Goal: Transaction & Acquisition: Purchase product/service

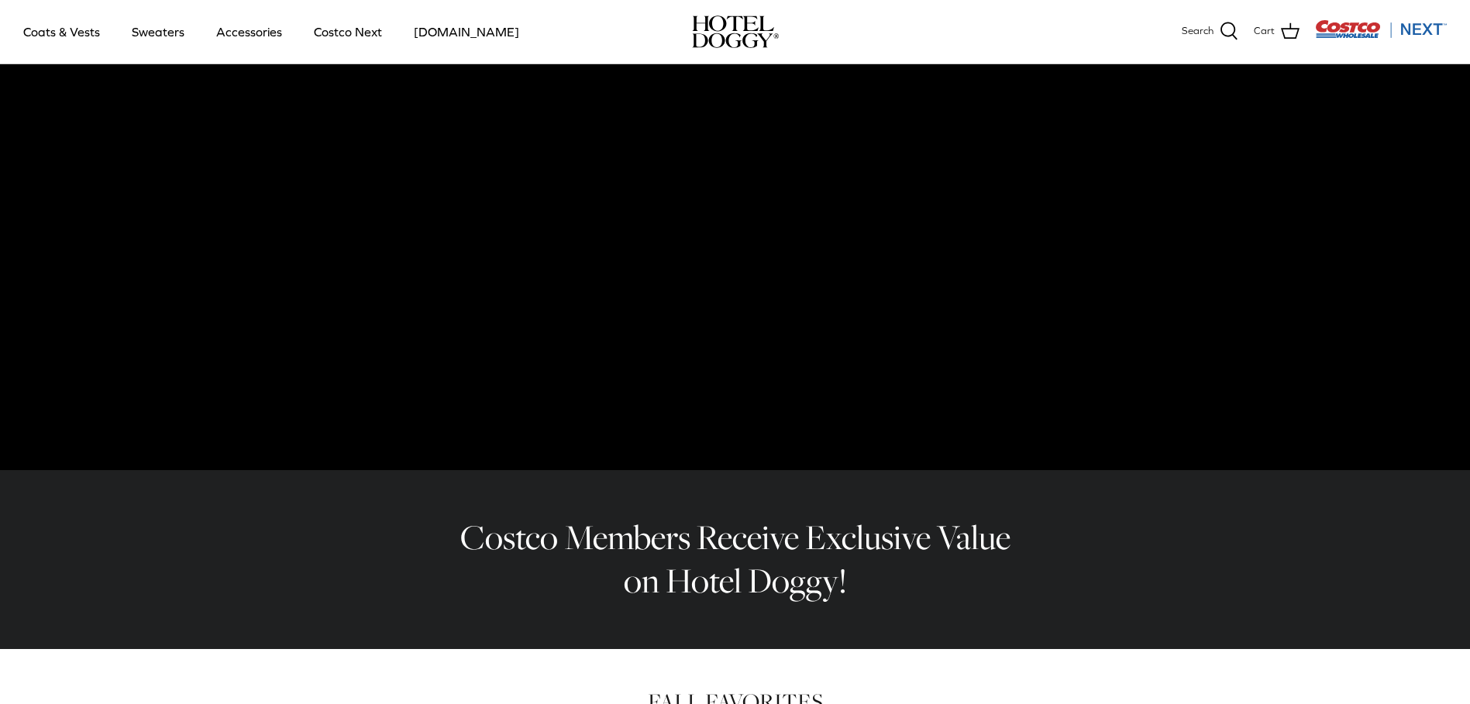
scroll to position [101, 0]
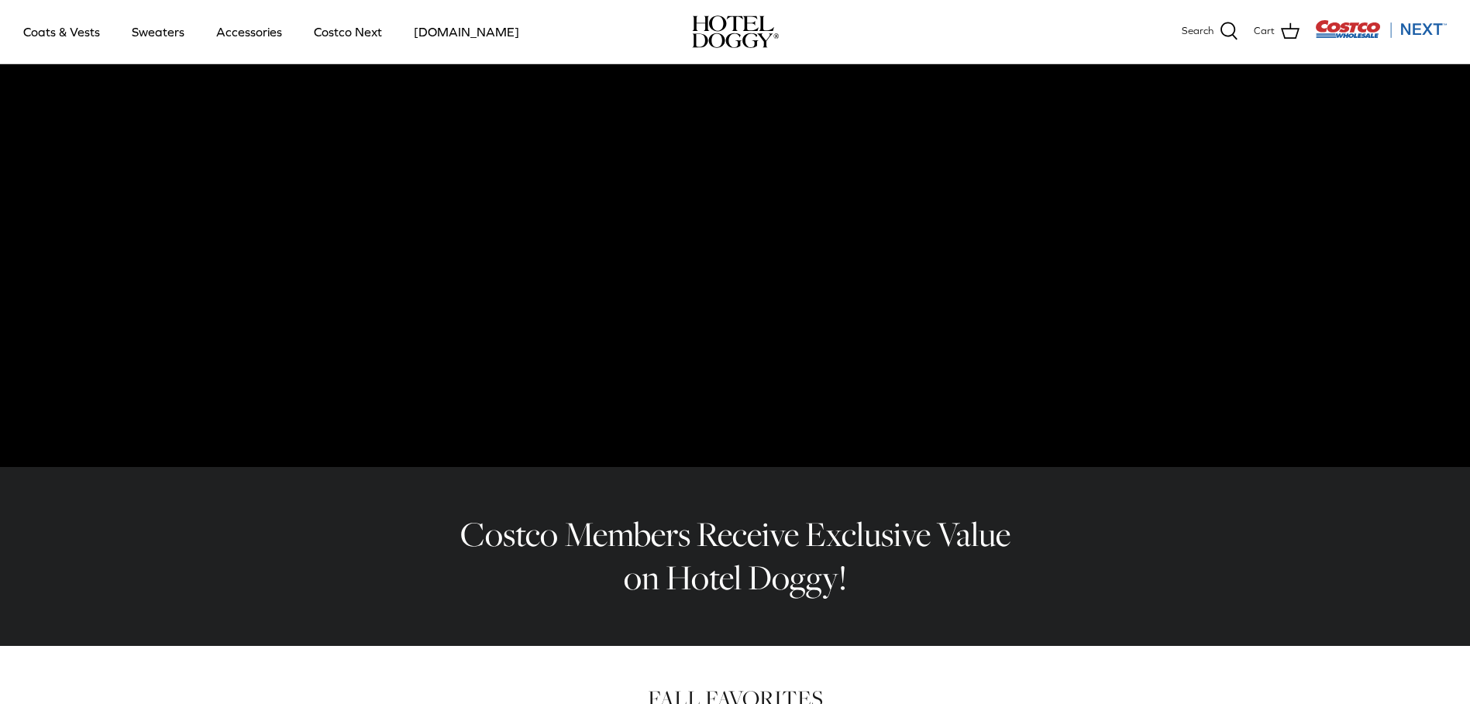
drag, startPoint x: 1468, startPoint y: 91, endPoint x: 1484, endPoint y: 173, distance: 82.8
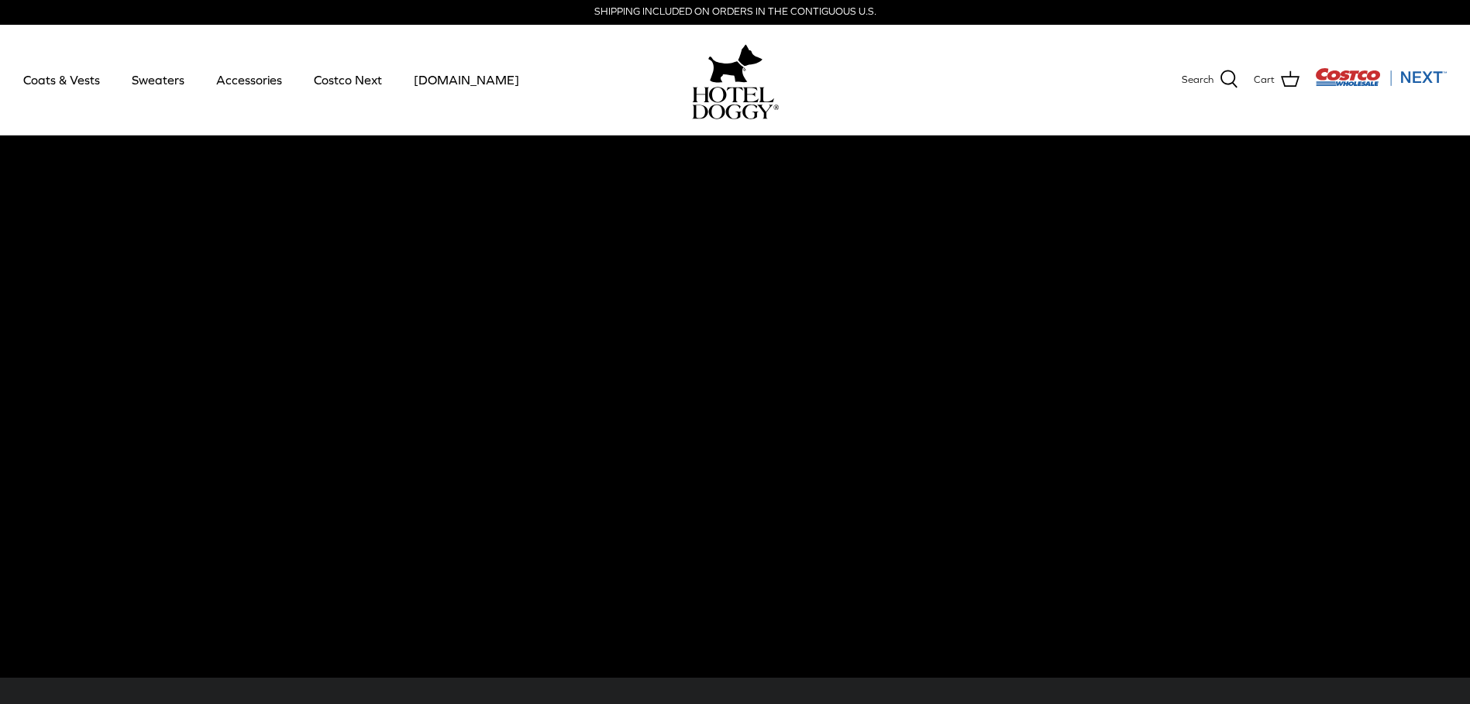
scroll to position [0, 0]
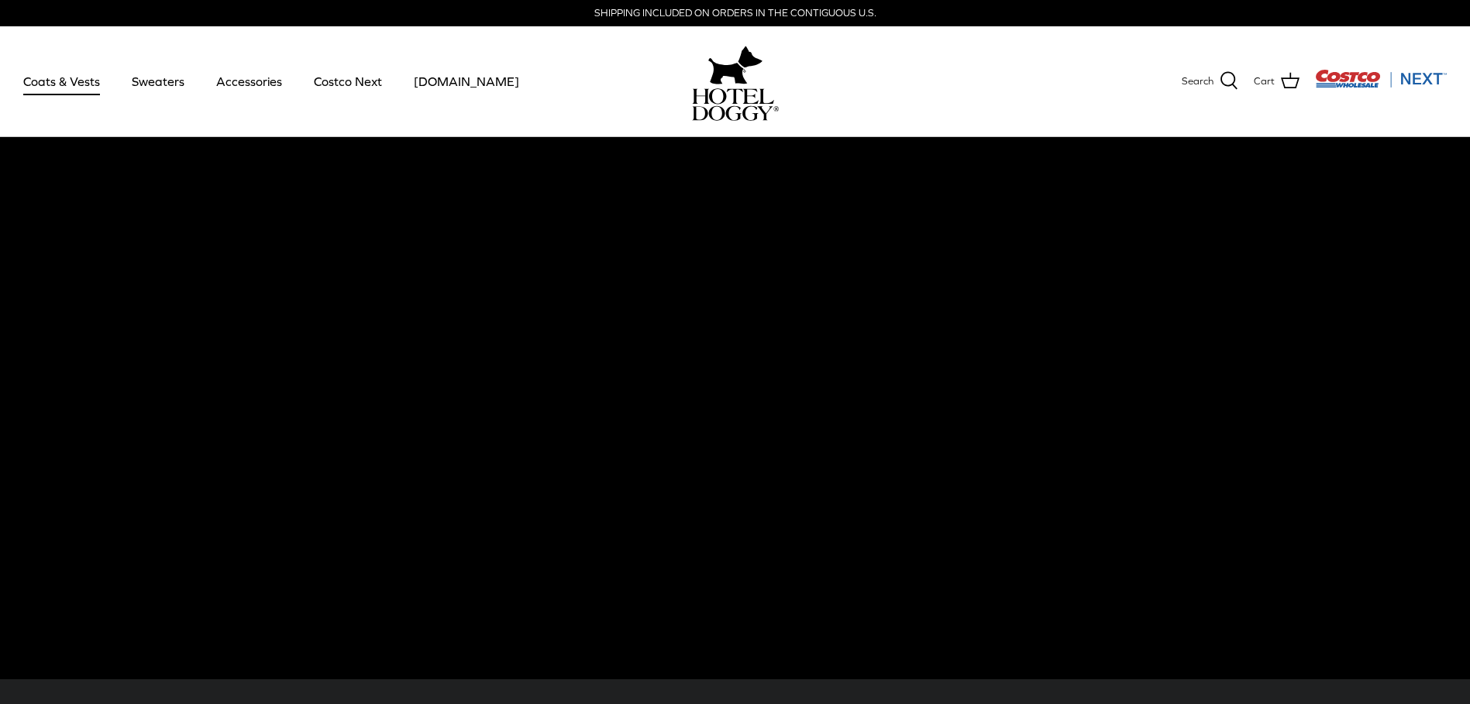
click at [57, 84] on link "Coats & Vests" at bounding box center [61, 81] width 105 height 53
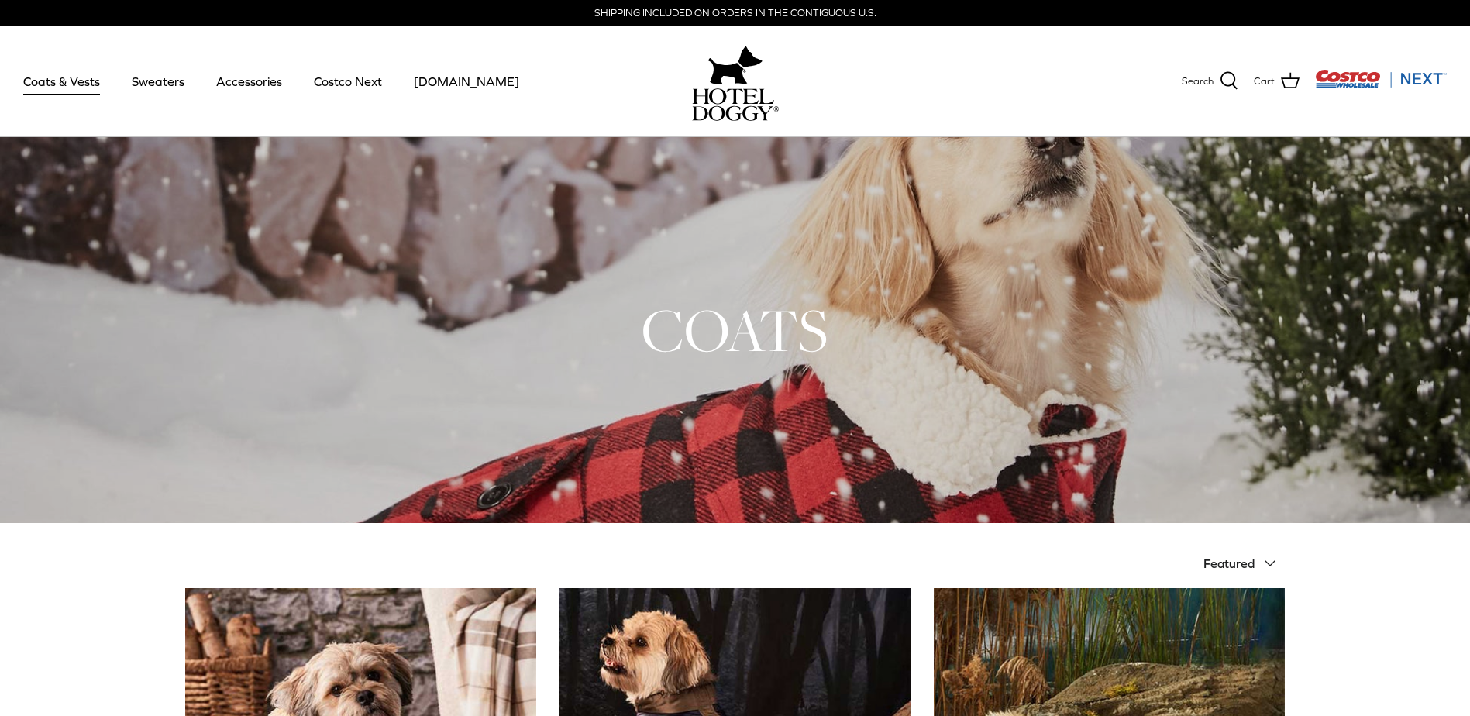
drag, startPoint x: 1461, startPoint y: 48, endPoint x: 1470, endPoint y: 98, distance: 50.3
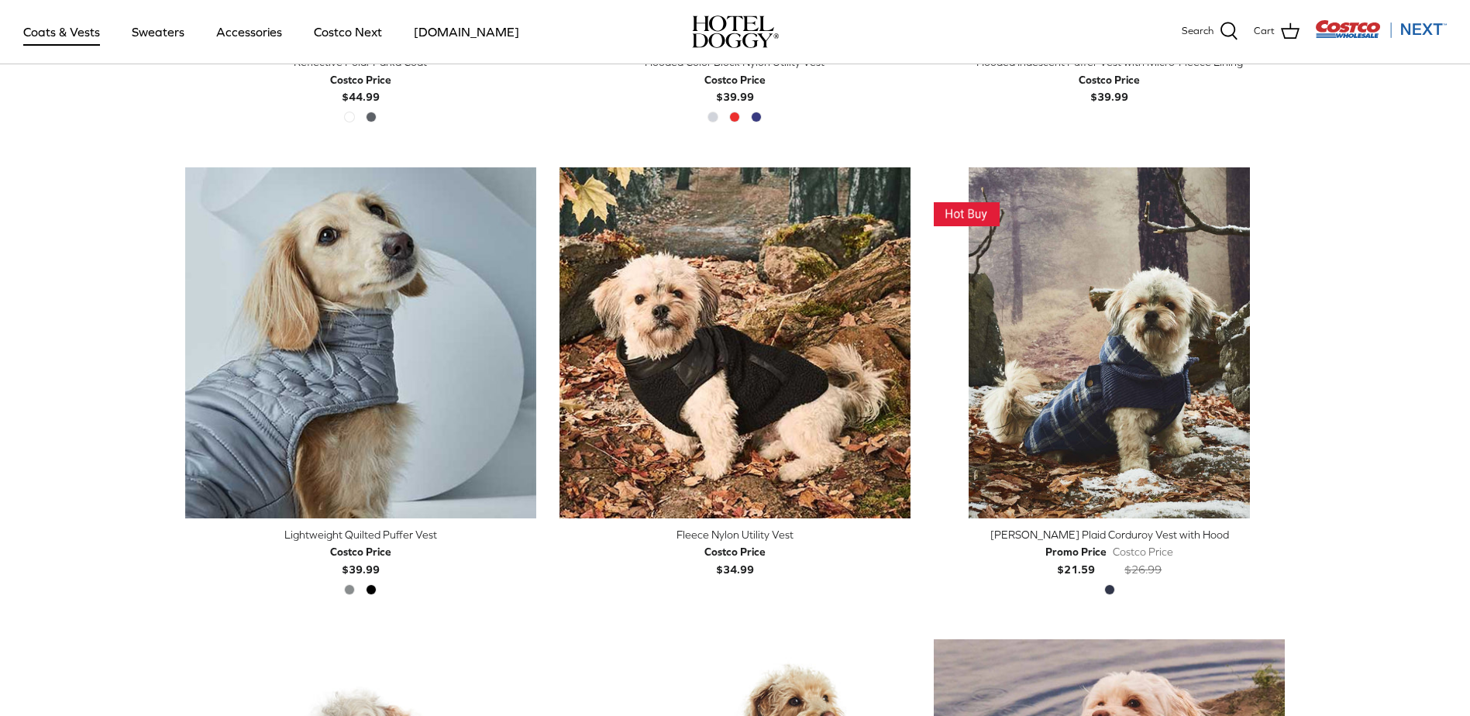
scroll to position [1690, 0]
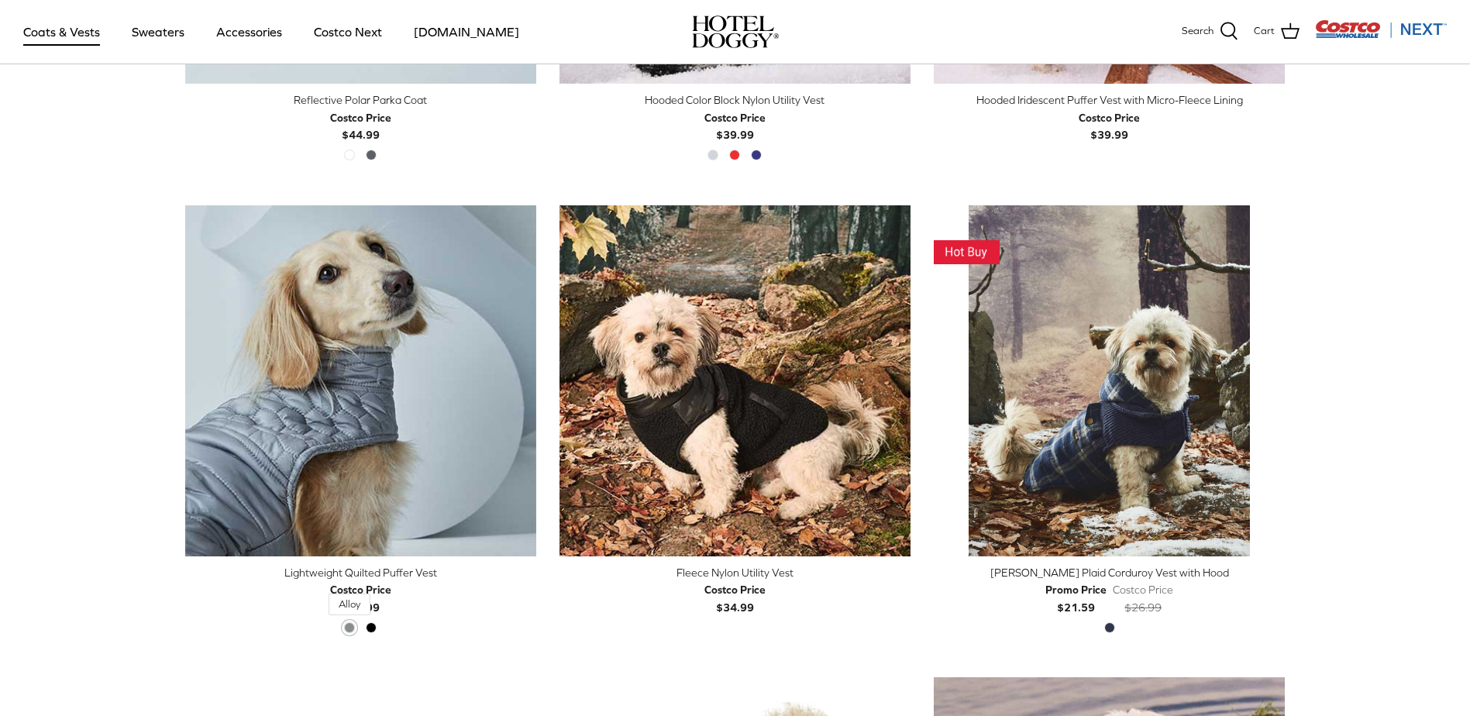
click at [349, 622] on span "Alloy" at bounding box center [349, 627] width 11 height 11
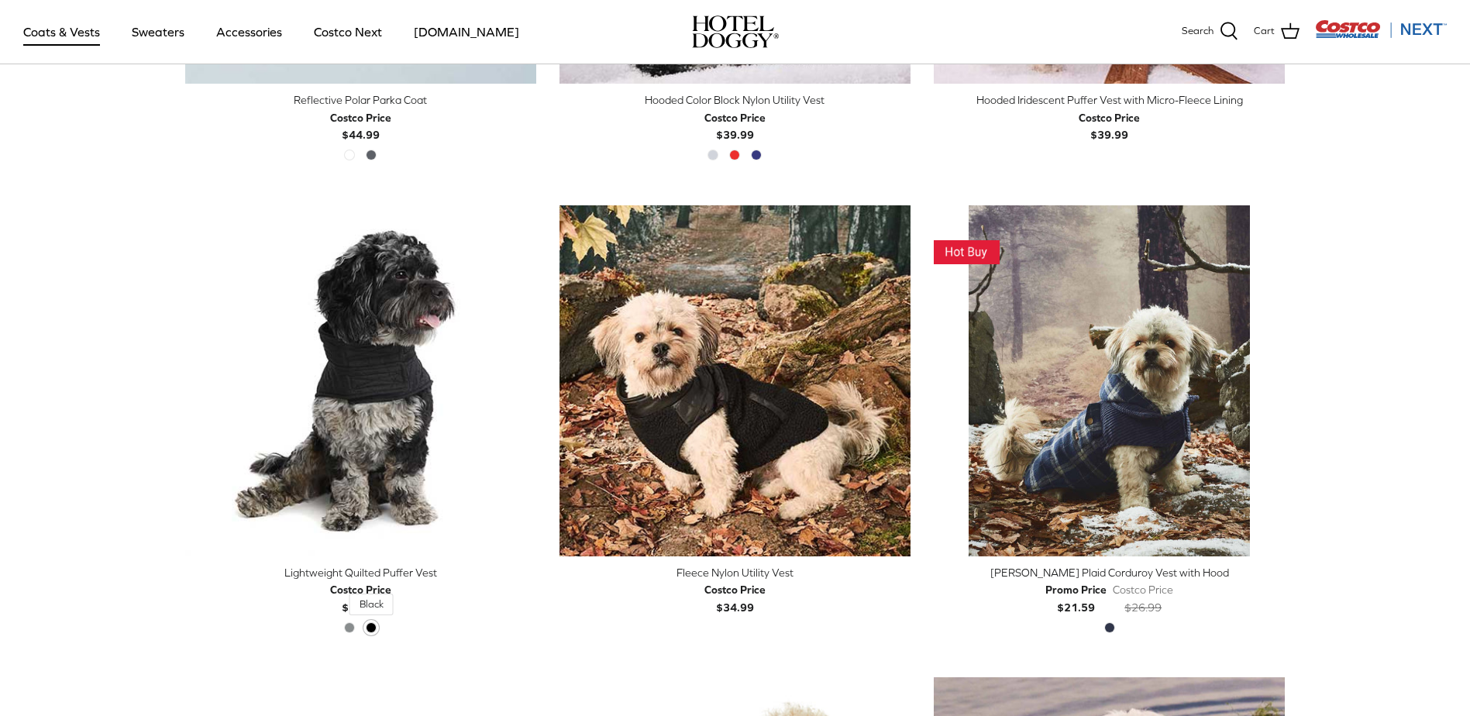
click at [374, 628] on span "Black" at bounding box center [371, 627] width 11 height 11
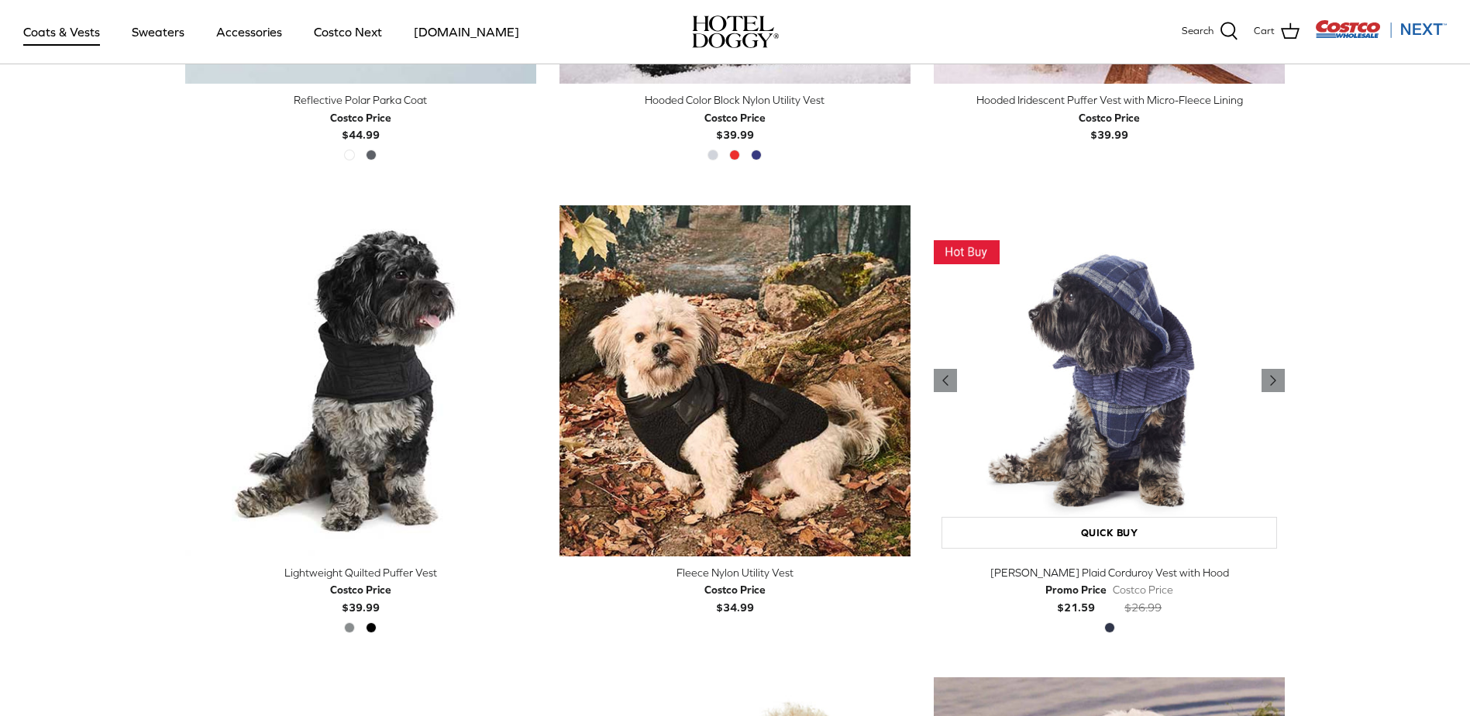
click at [962, 386] on img "Melton Plaid Corduroy Vest with Hood" at bounding box center [1109, 380] width 351 height 351
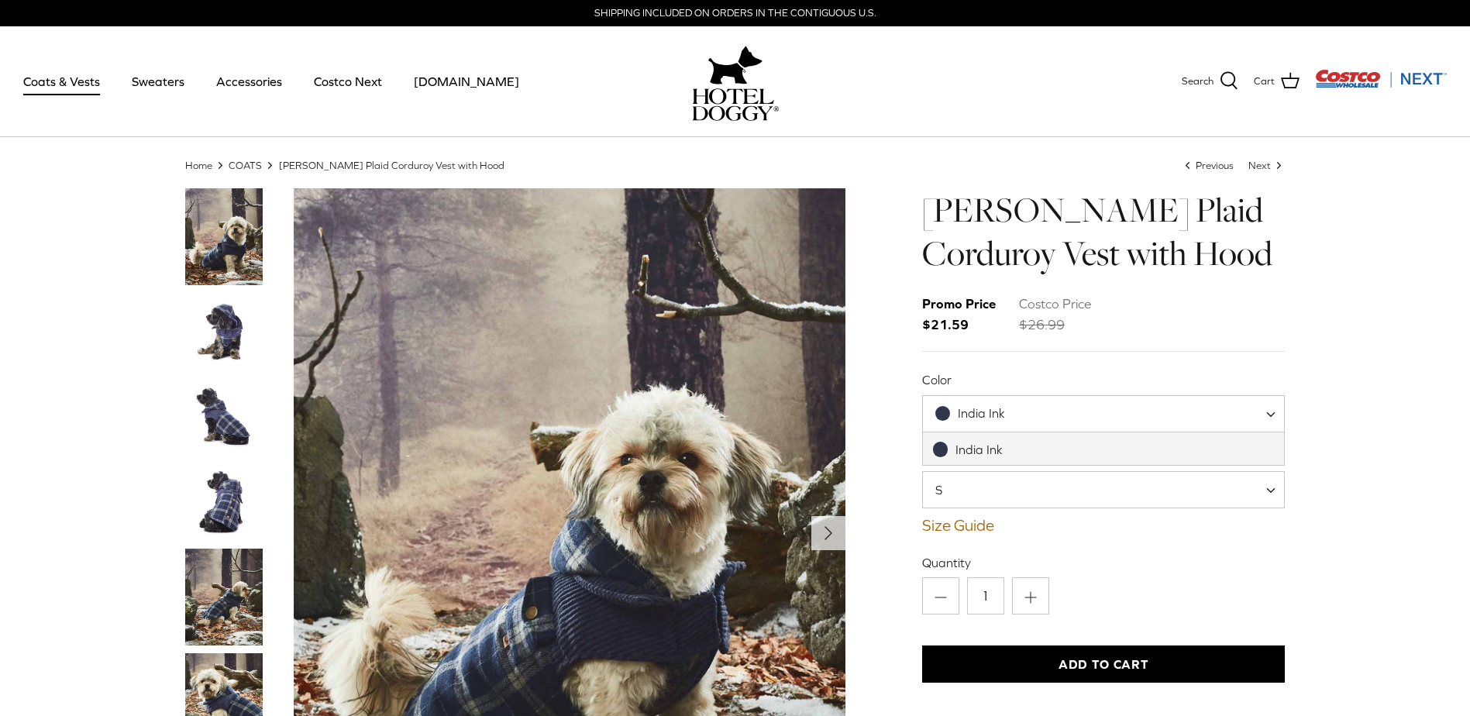
click at [1266, 421] on span "India Ink" at bounding box center [1103, 413] width 363 height 37
click at [1267, 348] on div "Melton Plaid Corduroy Vest with Hood Promo Price $21.59 Costco Price $26.99 Col…" at bounding box center [1103, 500] width 363 height 625
click at [248, 88] on link "Accessories" at bounding box center [249, 81] width 94 height 53
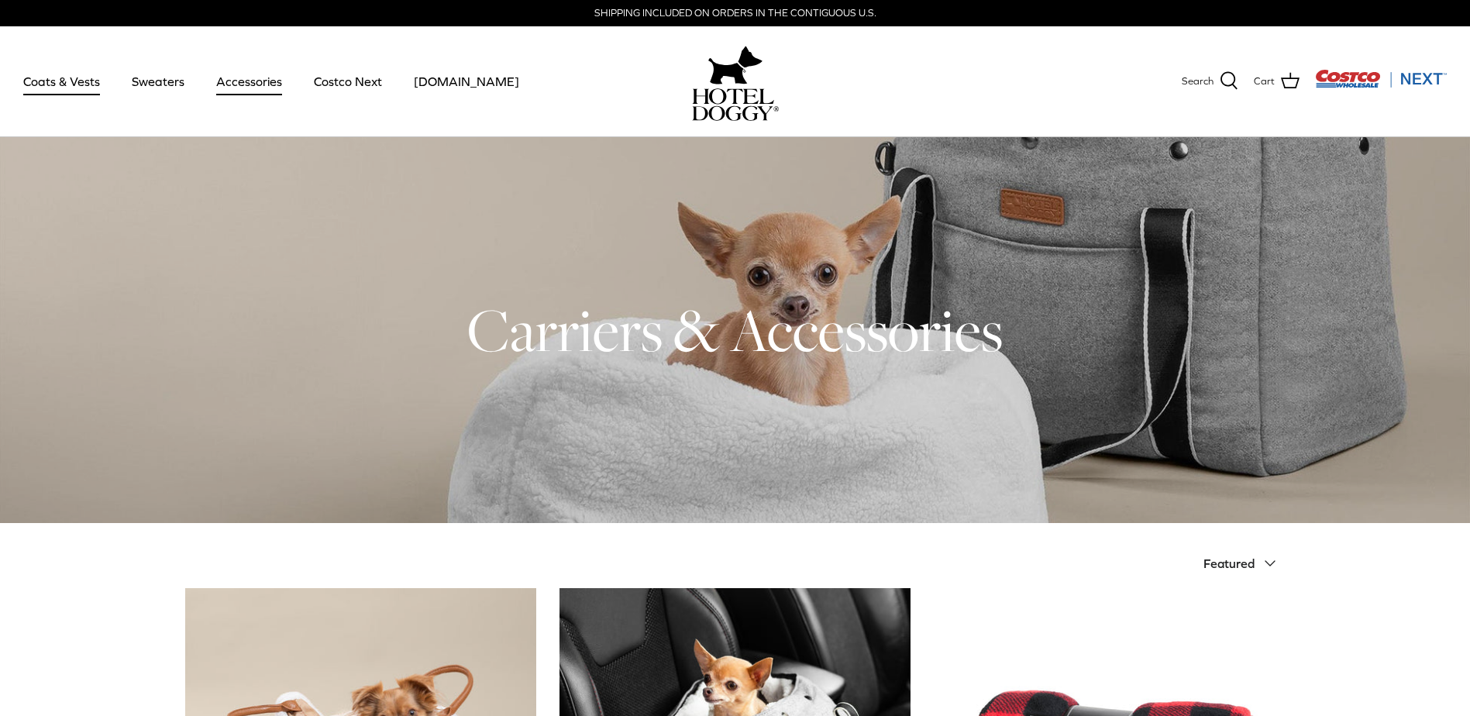
click at [84, 85] on link "Coats & Vests" at bounding box center [61, 81] width 105 height 53
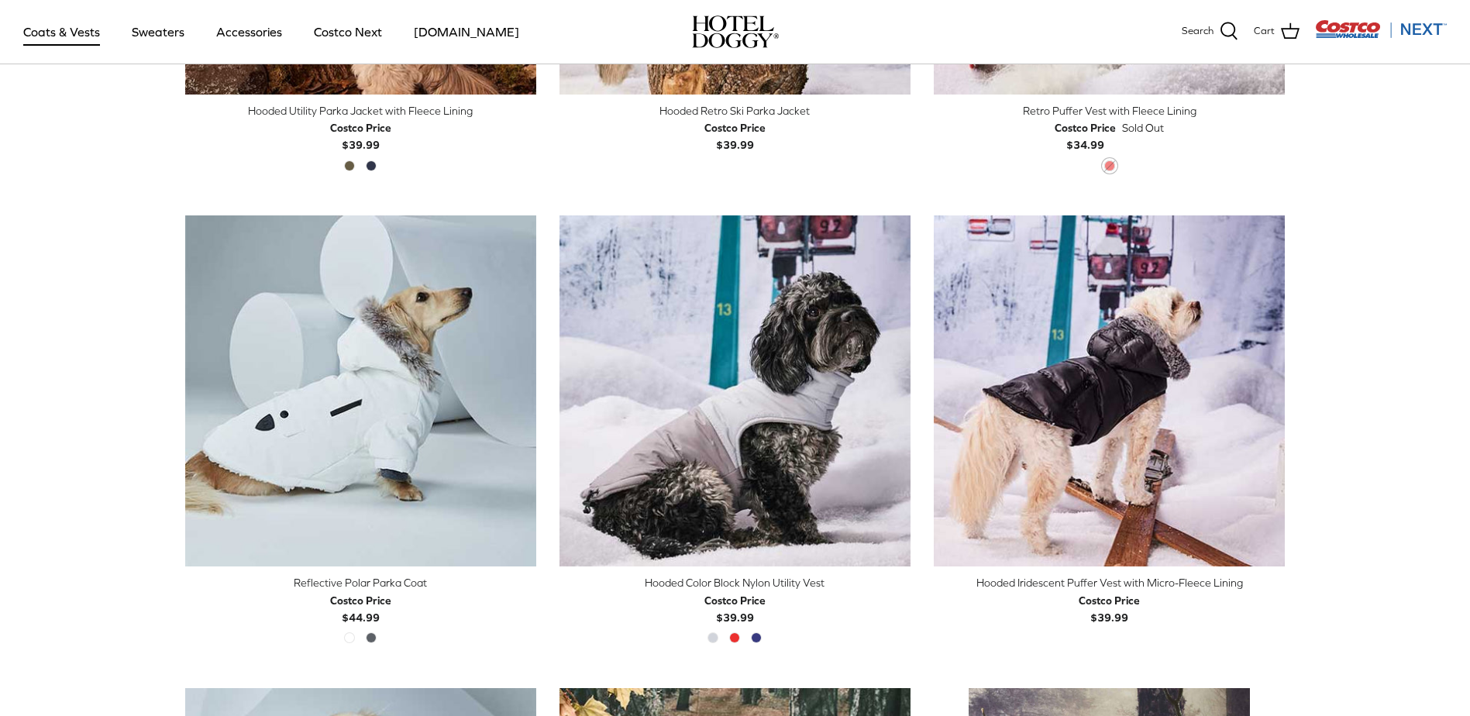
scroll to position [1212, 0]
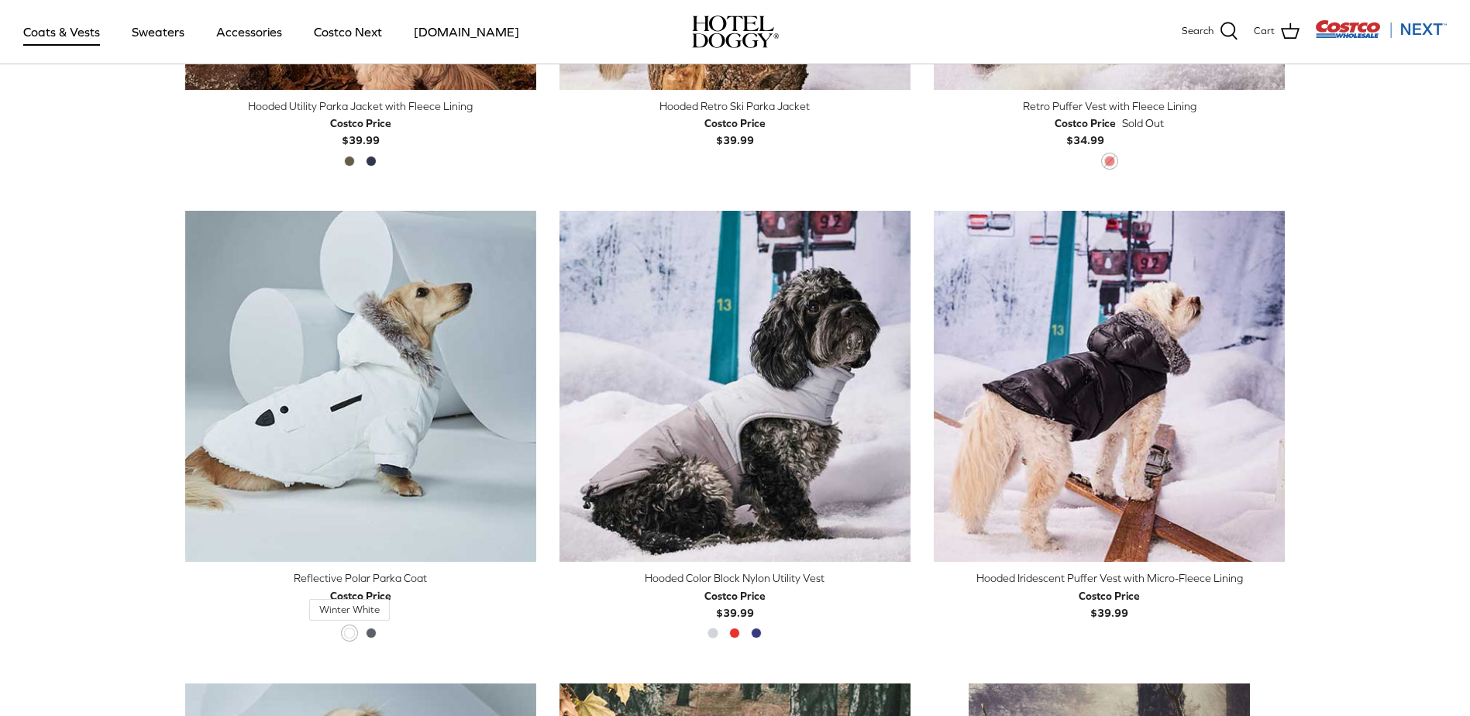
click at [353, 634] on span "Winter White" at bounding box center [349, 633] width 11 height 11
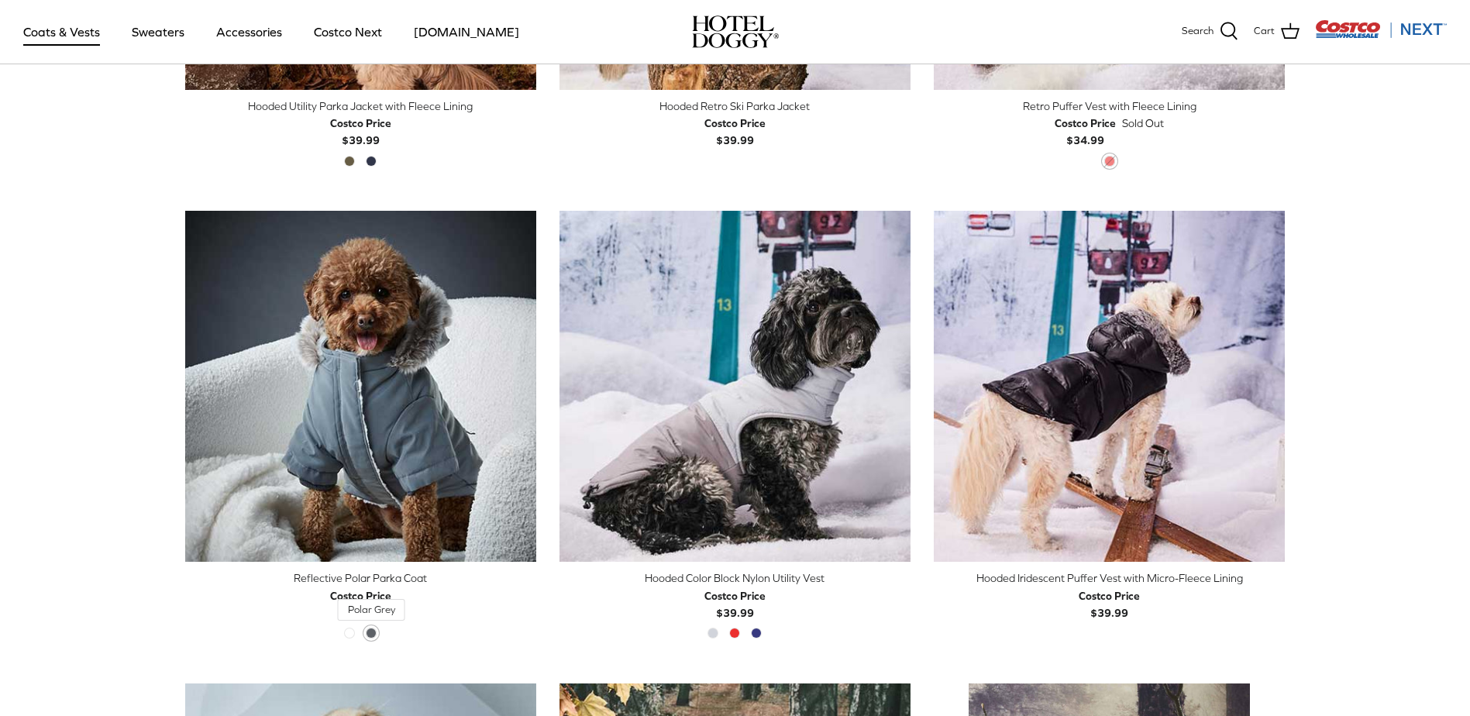
click at [370, 634] on span "Polar Grey" at bounding box center [371, 633] width 11 height 11
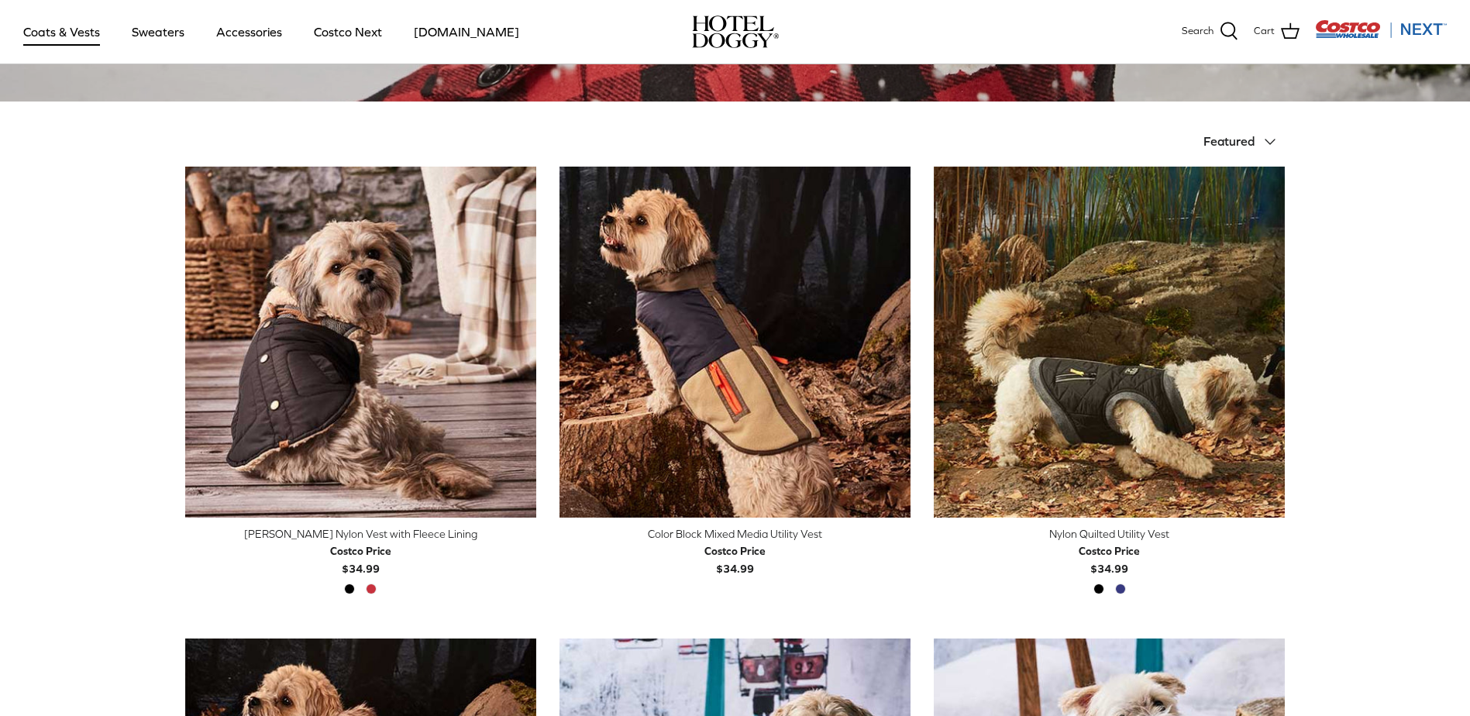
scroll to position [0, 0]
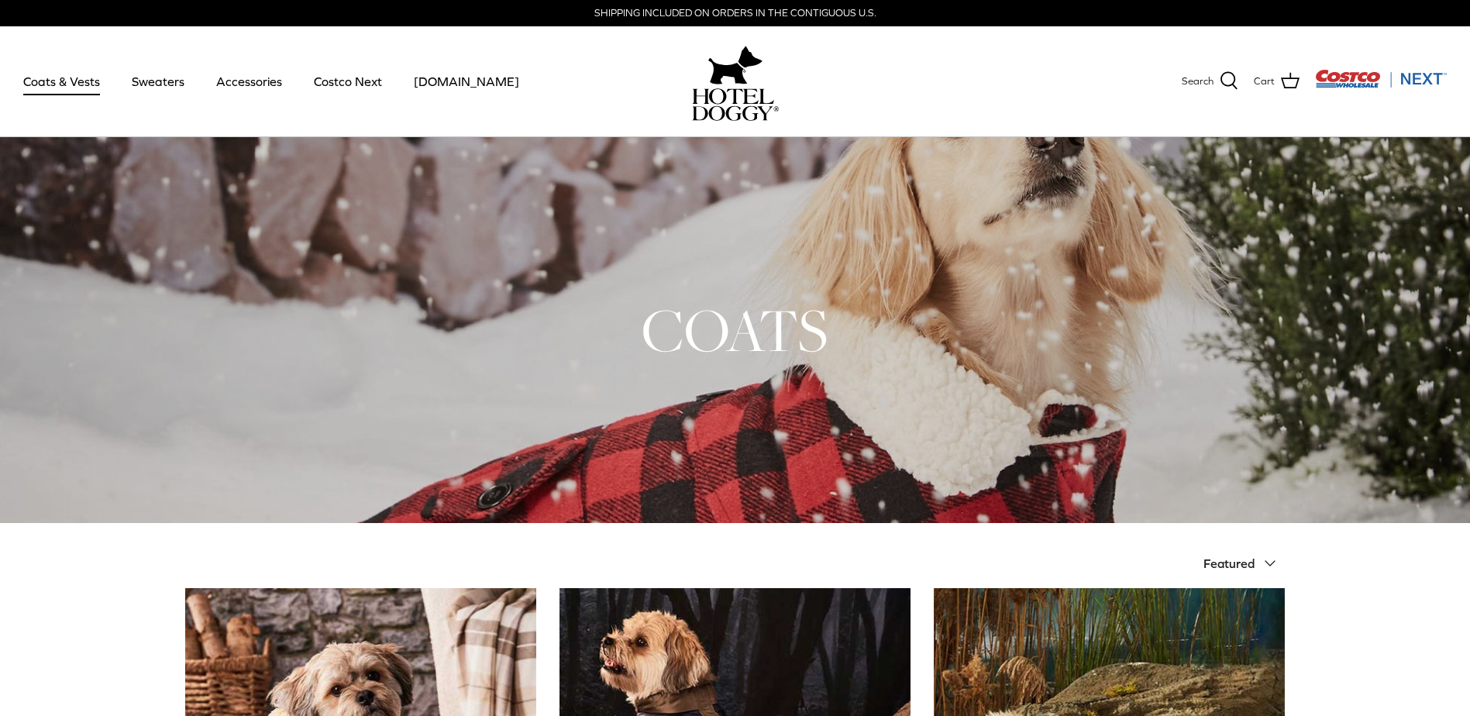
click at [1100, 327] on h1 "COATS" at bounding box center [735, 330] width 1100 height 76
click at [1047, 289] on div at bounding box center [735, 330] width 1470 height 386
click at [62, 81] on link "Coats & Vests" at bounding box center [61, 81] width 105 height 53
click at [156, 87] on link "Sweaters" at bounding box center [158, 81] width 81 height 53
